Goal: Task Accomplishment & Management: Use online tool/utility

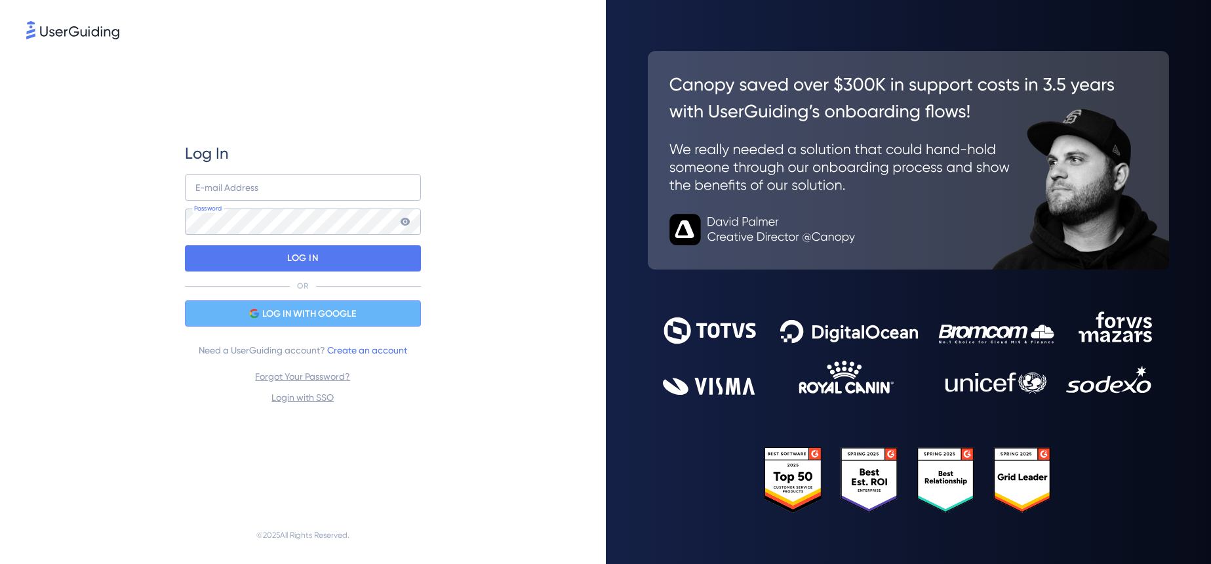
click at [324, 315] on span "LOG IN WITH GOOGLE" at bounding box center [309, 314] width 94 height 16
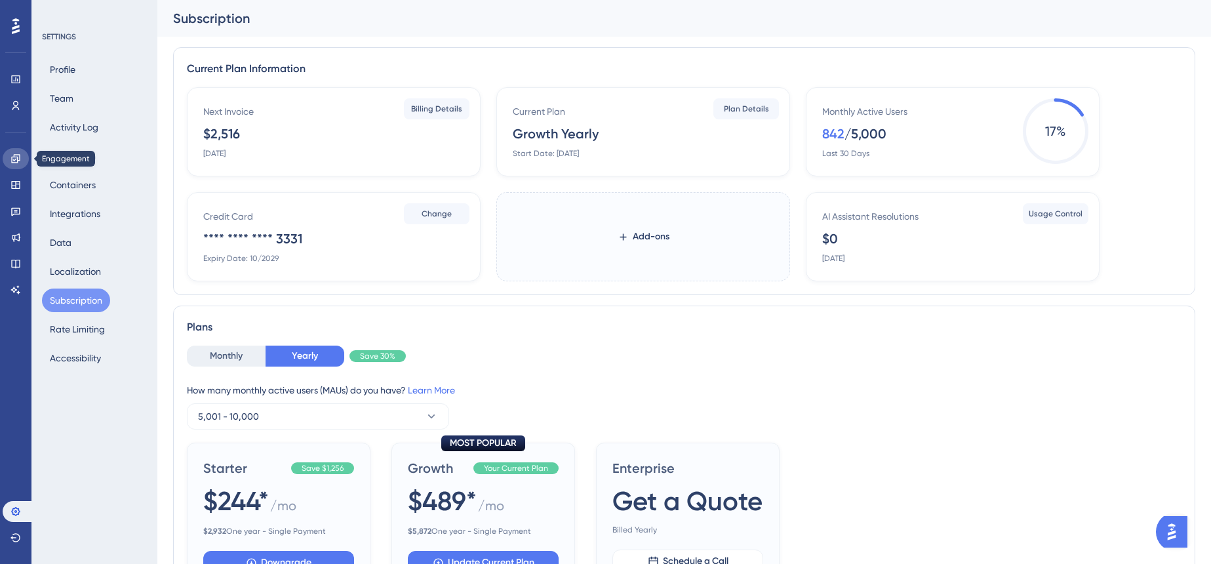
click at [16, 159] on icon at bounding box center [15, 158] width 9 height 9
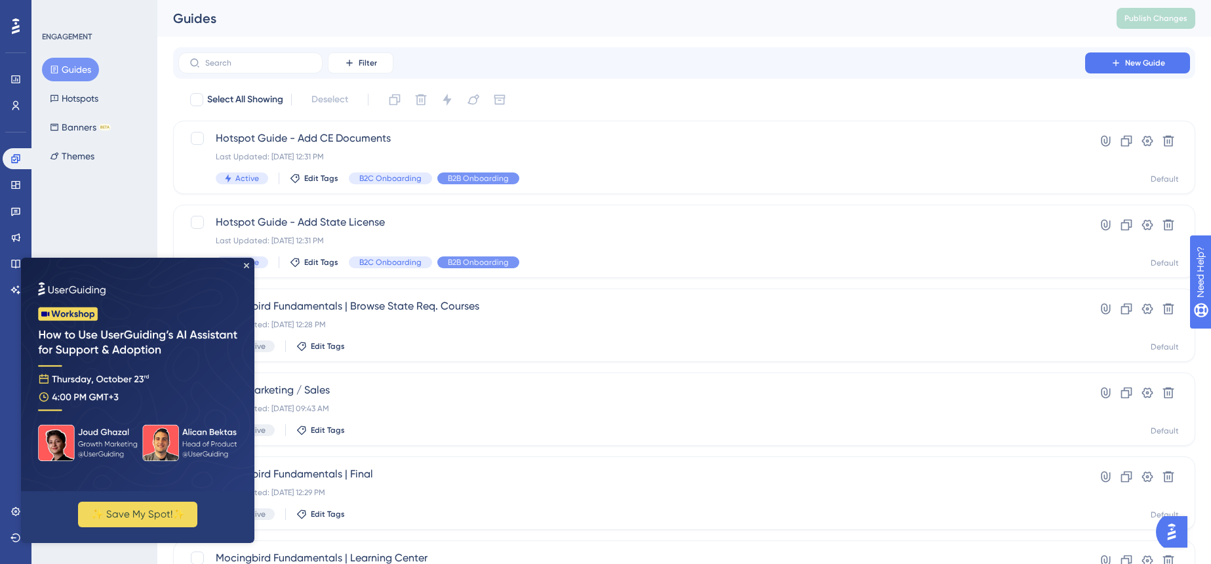
click at [604, 39] on div "Performance Users Engagement Widgets Feedback Product Updates Knowledge Base AI…" at bounding box center [683, 498] width 1053 height 996
click at [247, 265] on icon "Close Preview" at bounding box center [246, 265] width 5 height 5
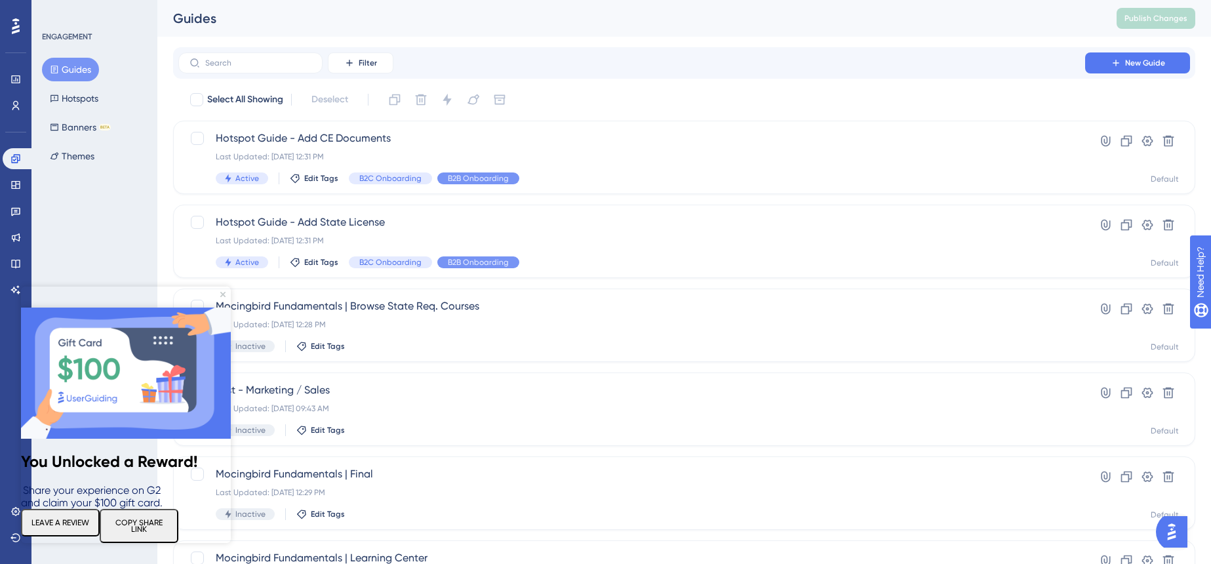
click at [225, 307] on img at bounding box center [126, 372] width 210 height 131
click at [222, 296] on icon "Close Preview" at bounding box center [222, 294] width 5 height 5
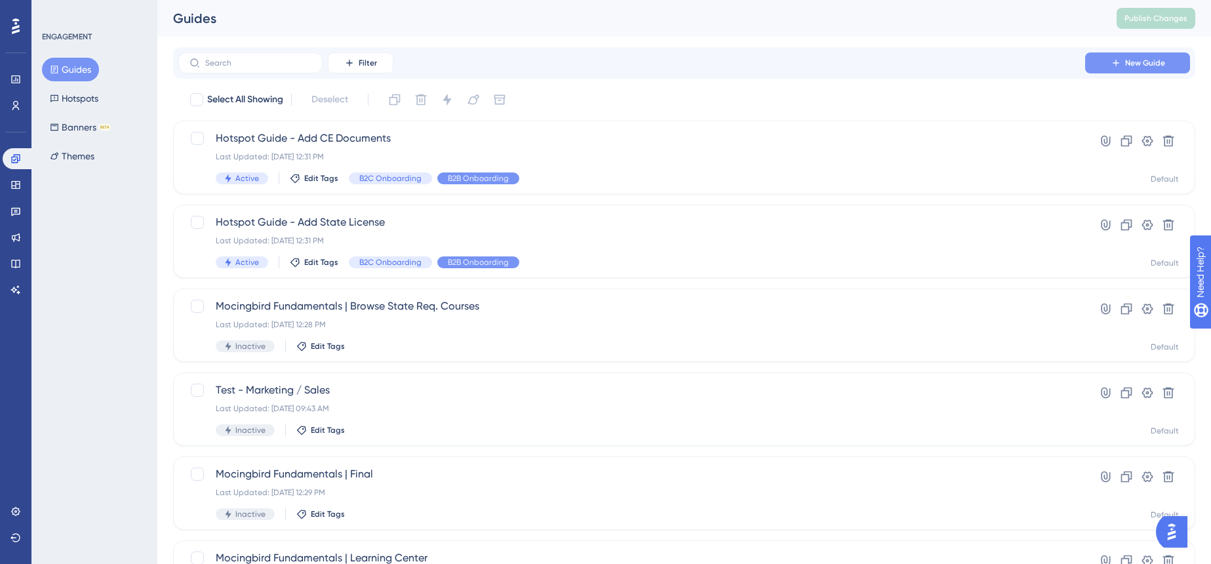
click at [1146, 59] on span "New Guide" at bounding box center [1145, 63] width 40 height 10
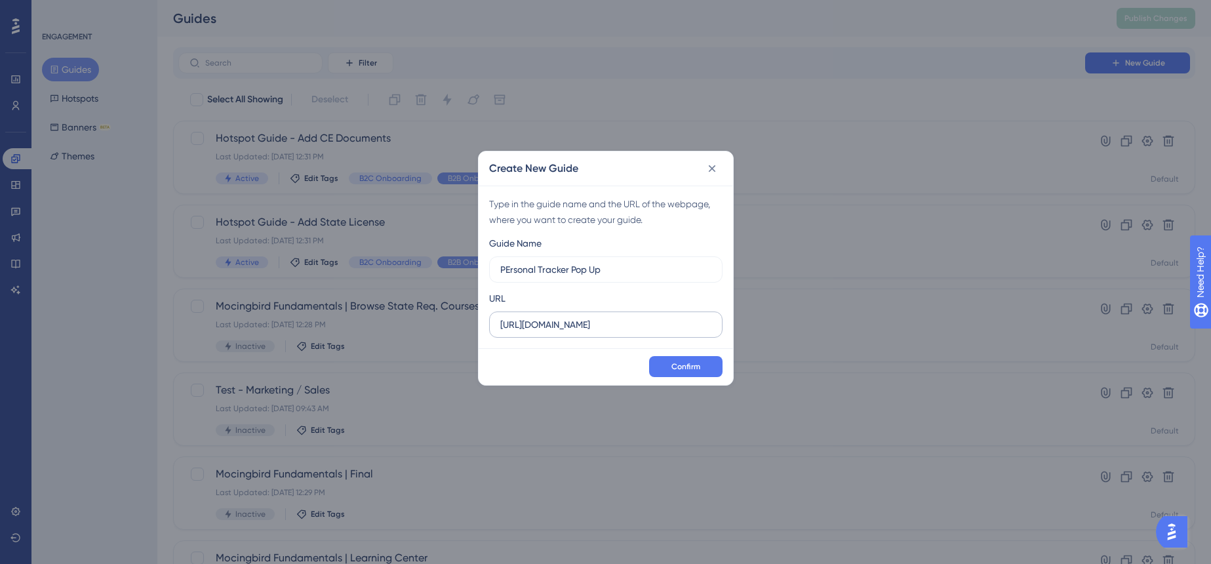
type input "PErsonal Tracker Pop Up"
click at [649, 319] on input "[URL][DOMAIN_NAME]" at bounding box center [605, 324] width 211 height 14
click at [707, 167] on icon at bounding box center [711, 168] width 13 height 13
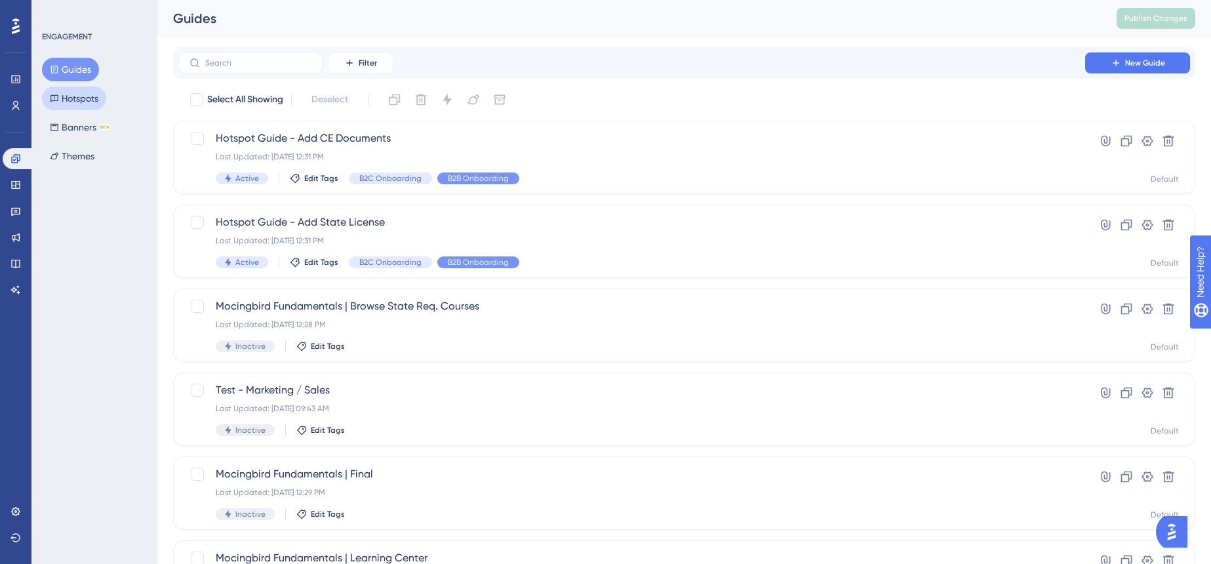
click at [75, 102] on button "Hotspots" at bounding box center [74, 99] width 64 height 24
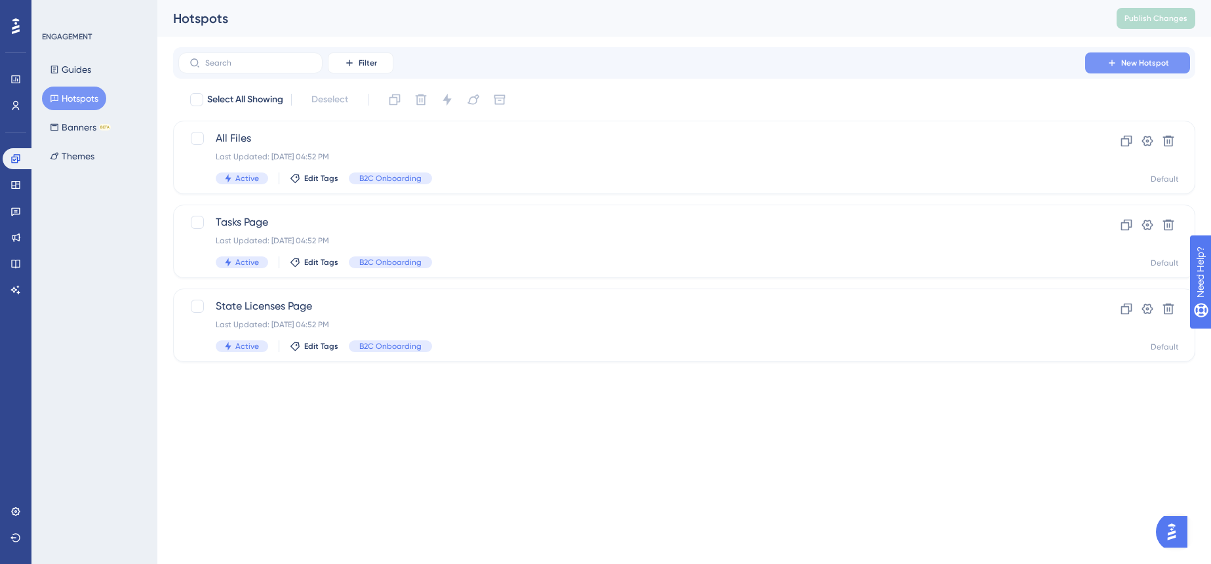
click at [1141, 61] on span "New Hotspot" at bounding box center [1145, 63] width 48 height 10
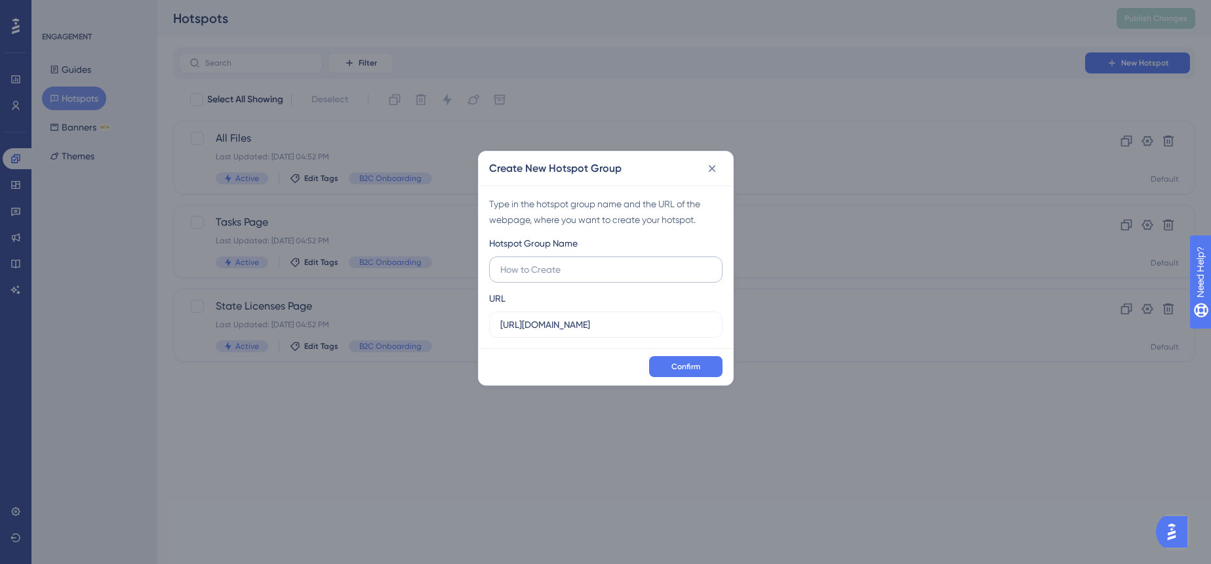
click at [581, 270] on input "text" at bounding box center [605, 269] width 211 height 14
click at [583, 267] on input "text" at bounding box center [605, 269] width 211 height 14
type input "Personal Trackers"
click at [693, 370] on span "Confirm" at bounding box center [685, 366] width 29 height 10
